Goal: Information Seeking & Learning: Find specific fact

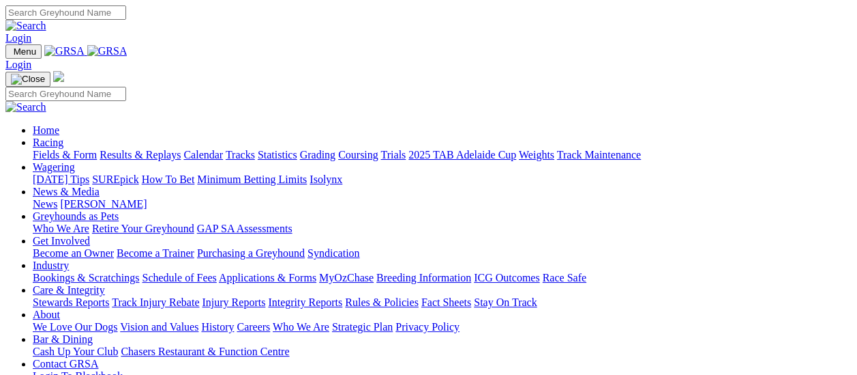
click at [143, 149] on link "Results & Replays" at bounding box center [140, 155] width 81 height 12
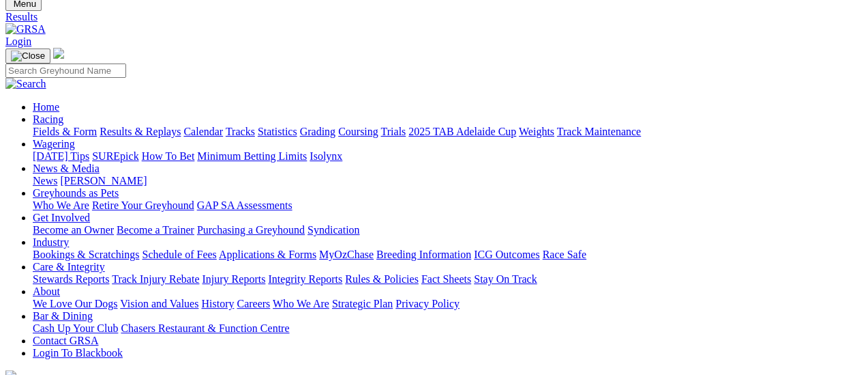
scroll to position [68, 0]
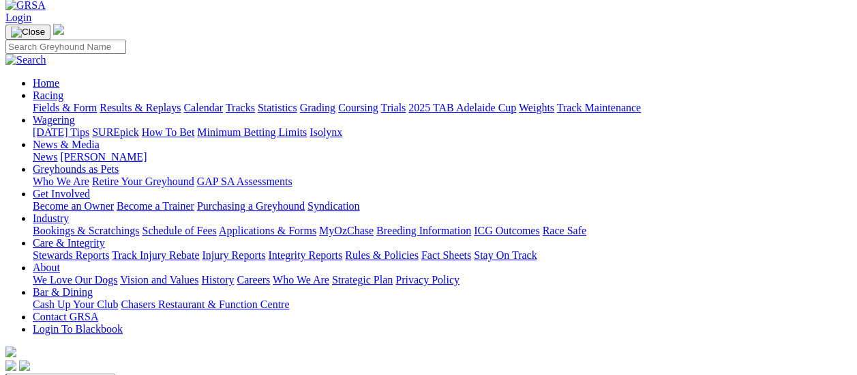
scroll to position [68, 0]
